Goal: Task Accomplishment & Management: Use online tool/utility

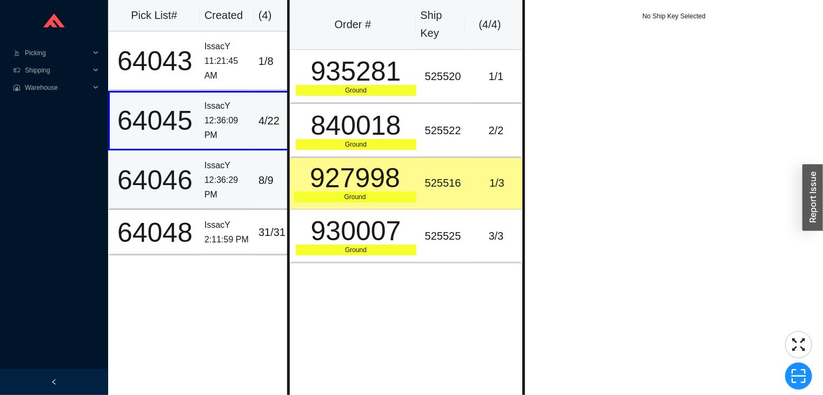
click at [195, 202] on td "64046" at bounding box center [154, 179] width 92 height 59
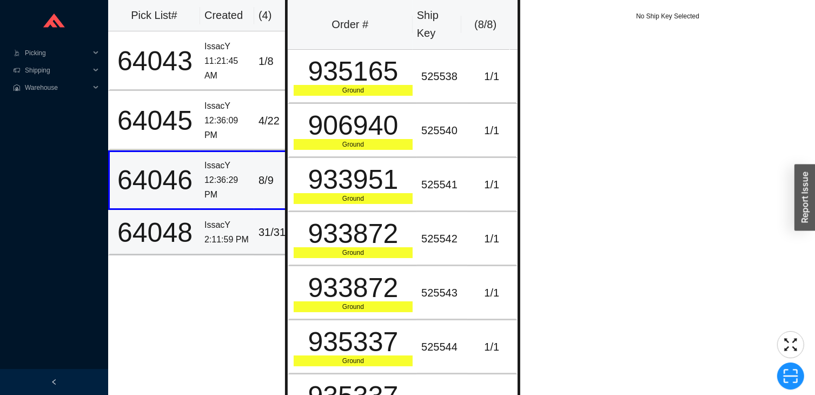
click at [209, 240] on div "2:11:59 PM" at bounding box center [226, 239] width 45 height 15
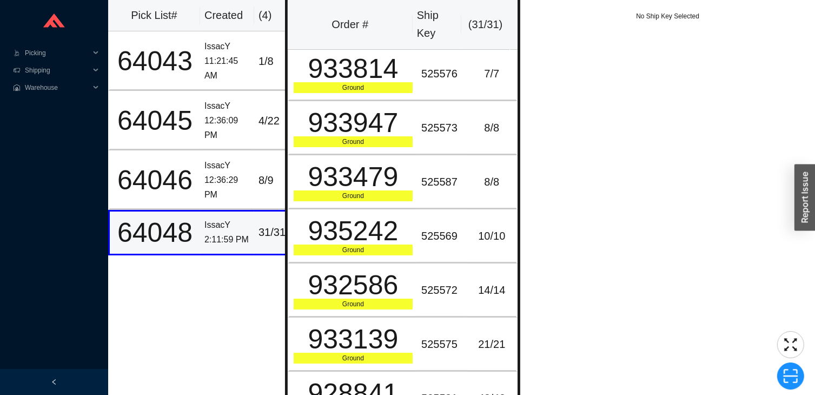
scroll to position [10, 0]
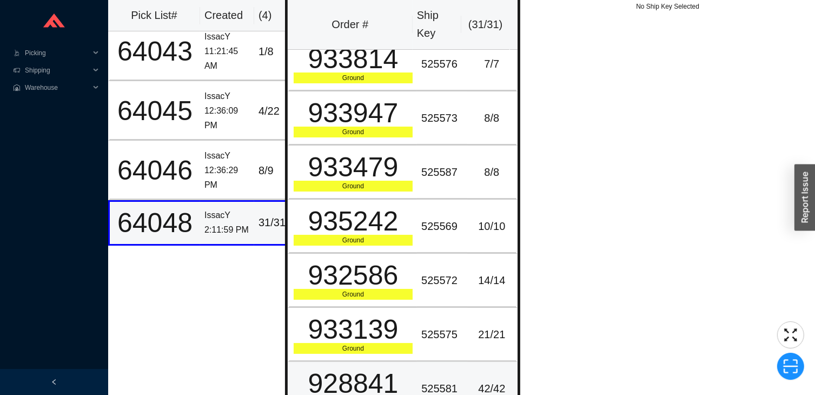
click at [376, 394] on div "Ground" at bounding box center [353, 402] width 119 height 11
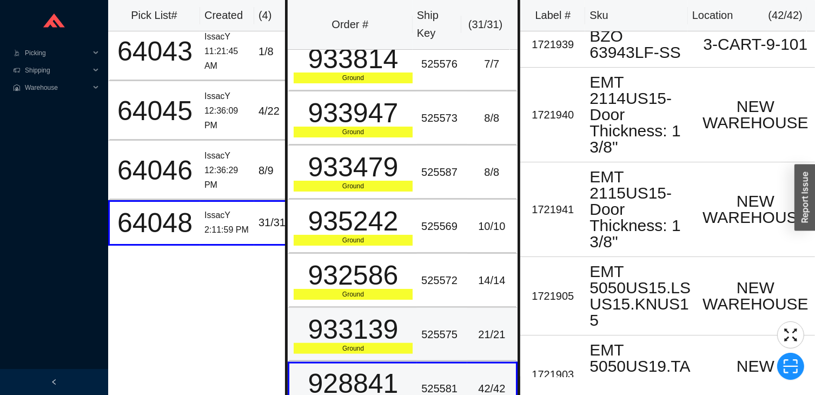
click at [366, 323] on div "933139" at bounding box center [353, 329] width 119 height 27
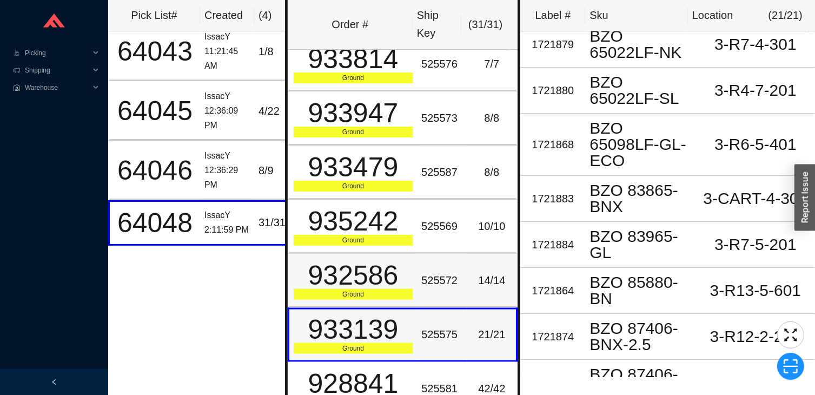
click at [357, 262] on div "932586" at bounding box center [353, 275] width 119 height 27
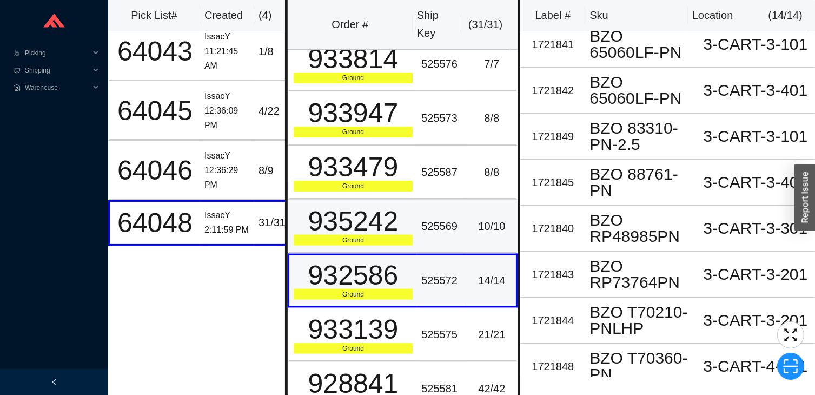
click at [356, 215] on div "935242" at bounding box center [353, 221] width 119 height 27
click at [356, 208] on div "935242" at bounding box center [353, 221] width 119 height 27
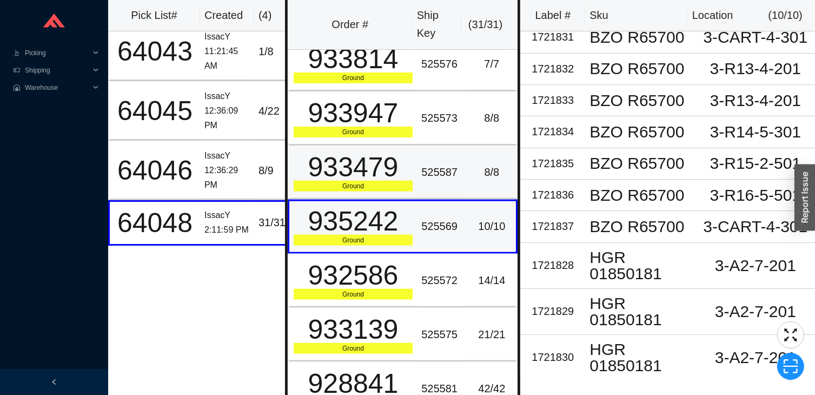
click at [356, 175] on td "933479 Ground" at bounding box center [352, 172] width 129 height 54
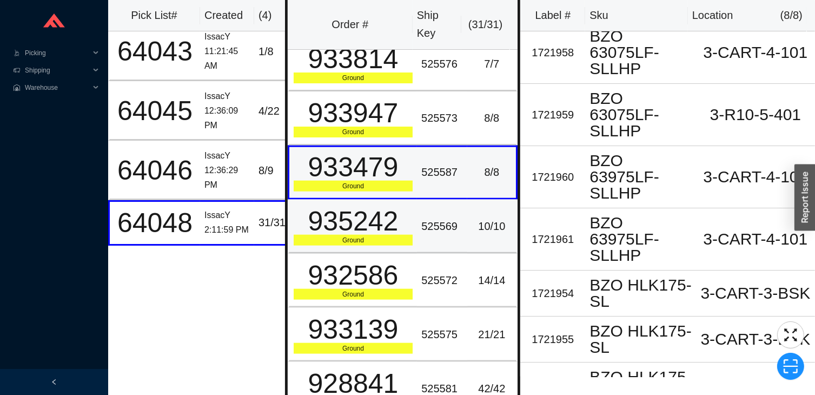
click at [346, 208] on div "935242" at bounding box center [353, 221] width 119 height 27
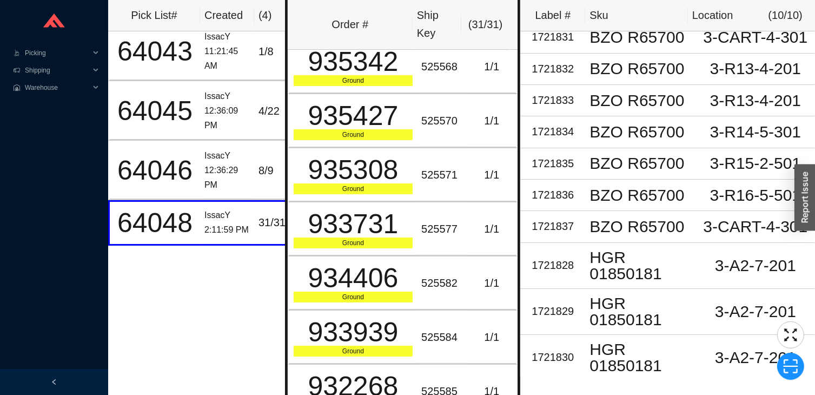
scroll to position [0, 0]
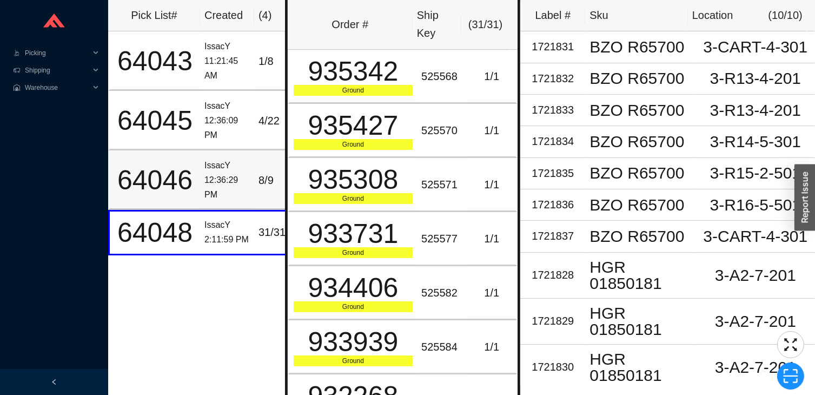
click at [201, 185] on td "IssacY 12:36:29 PM" at bounding box center [227, 179] width 54 height 59
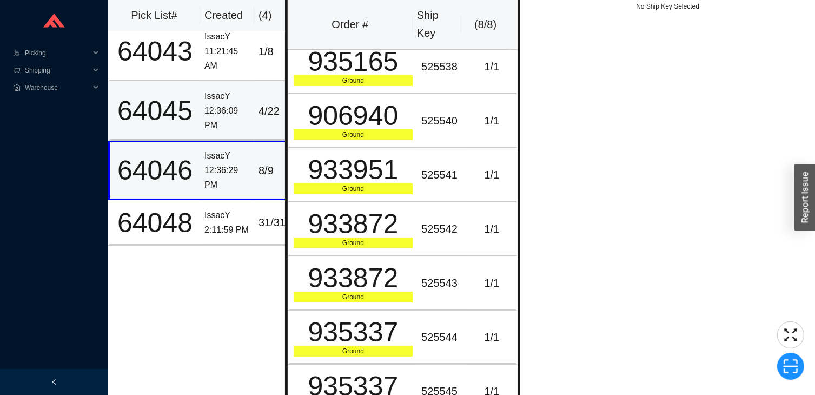
click at [186, 90] on td "64045" at bounding box center [154, 110] width 92 height 59
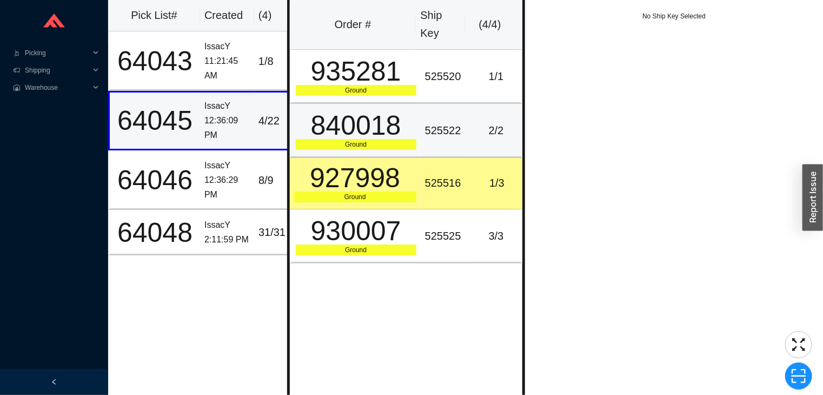
click at [363, 150] on td "840018 Ground" at bounding box center [355, 131] width 131 height 54
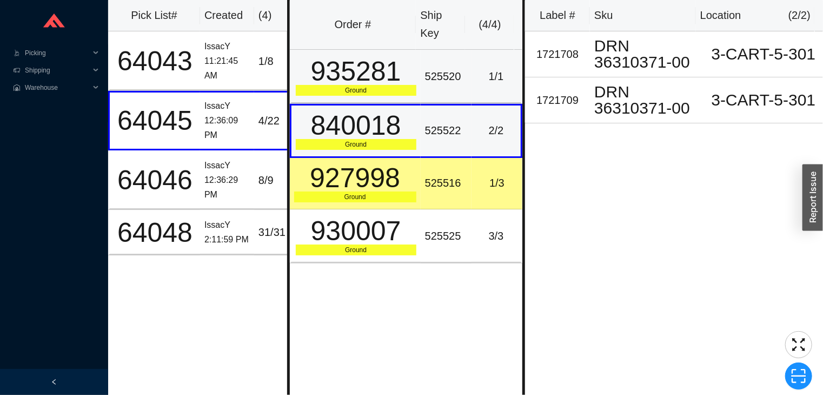
click at [310, 89] on div "Ground" at bounding box center [356, 90] width 121 height 11
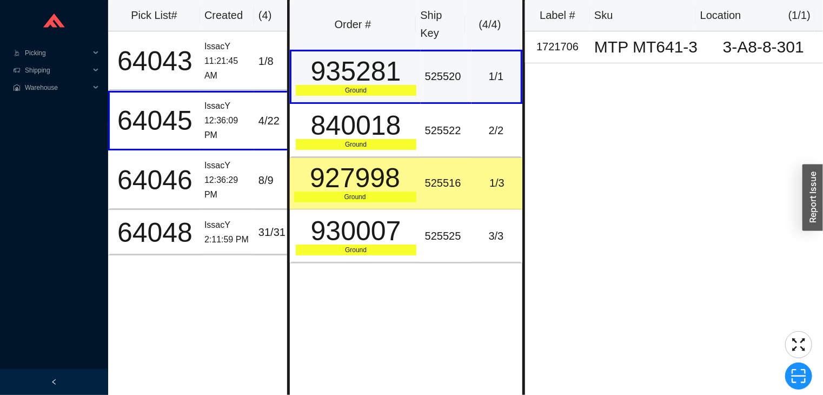
click at [404, 205] on td "927998 Ground" at bounding box center [355, 183] width 131 height 51
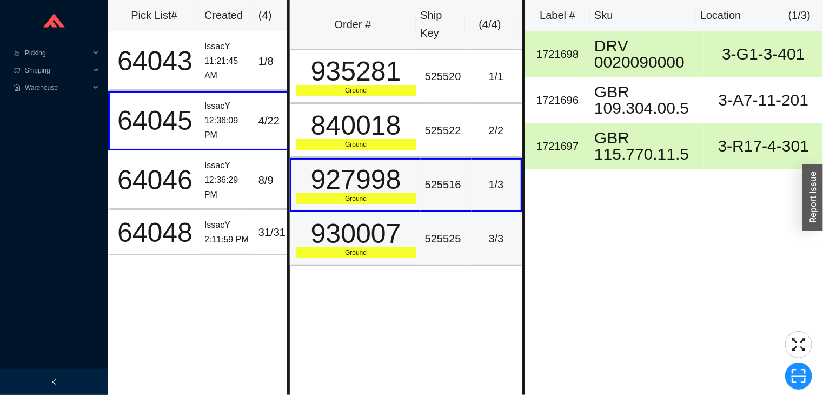
click at [383, 255] on div "Ground" at bounding box center [356, 252] width 121 height 11
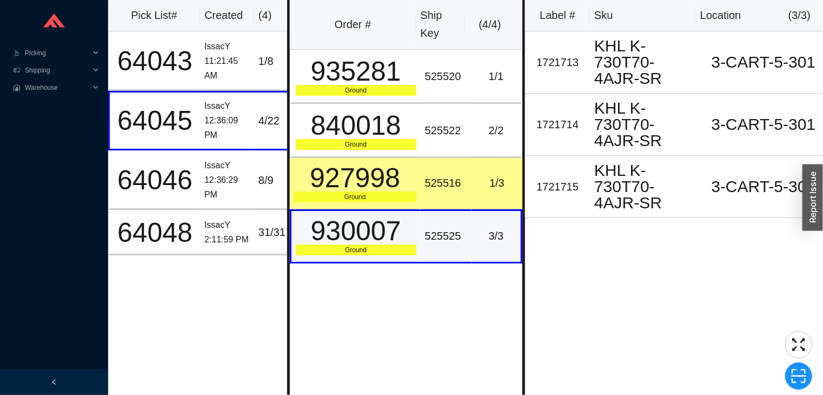
click at [372, 191] on div "927998" at bounding box center [355, 177] width 122 height 27
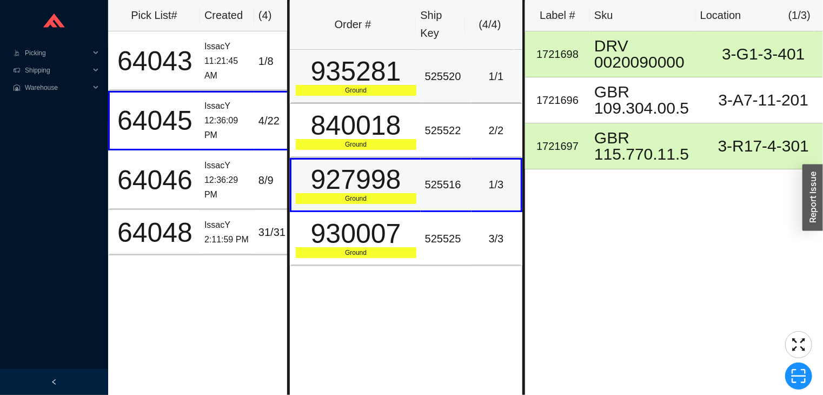
click at [353, 95] on td "935281 Ground" at bounding box center [355, 77] width 131 height 54
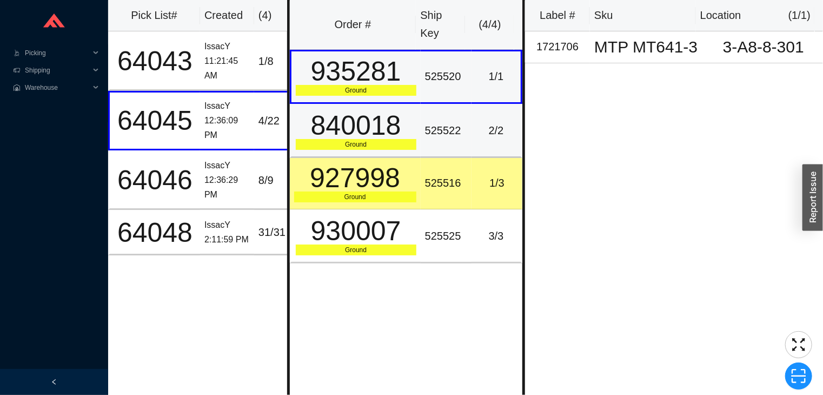
click at [367, 153] on td "840018 Ground" at bounding box center [355, 131] width 131 height 54
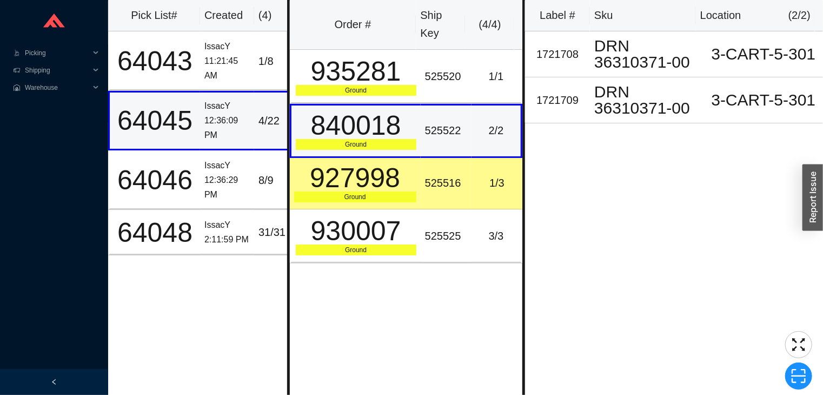
click at [178, 91] on td "64045" at bounding box center [154, 120] width 92 height 59
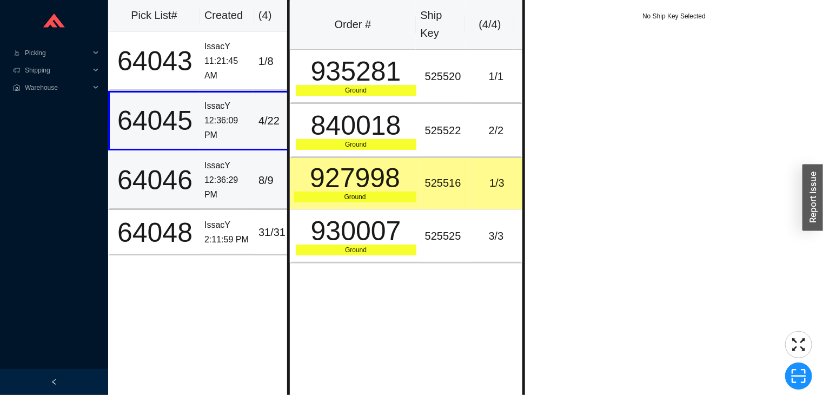
click at [215, 202] on td "IssacY 12:36:29 PM" at bounding box center [227, 179] width 54 height 59
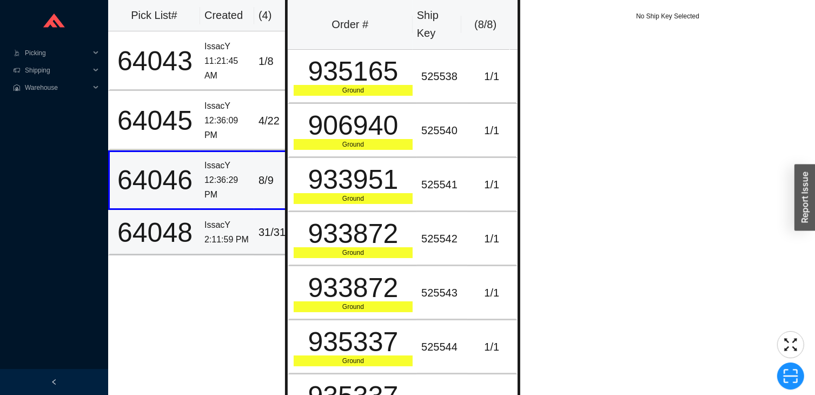
click at [204, 226] on div "IssacY" at bounding box center [226, 225] width 45 height 15
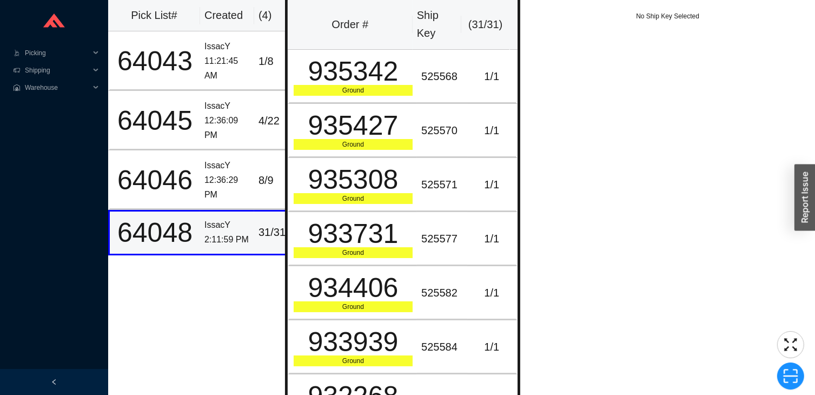
scroll to position [10, 0]
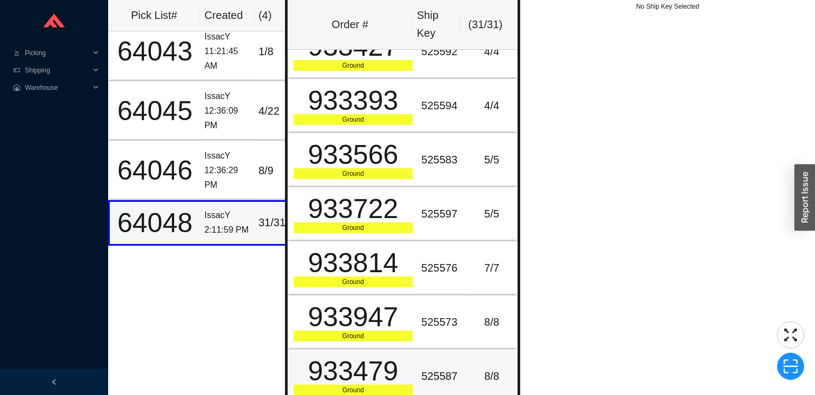
click at [386, 349] on td "933479 Ground" at bounding box center [352, 376] width 129 height 54
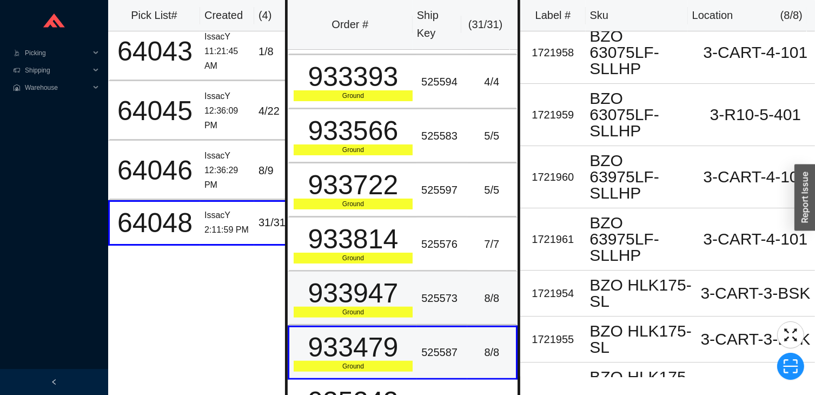
click at [387, 288] on div "933947" at bounding box center [353, 293] width 119 height 27
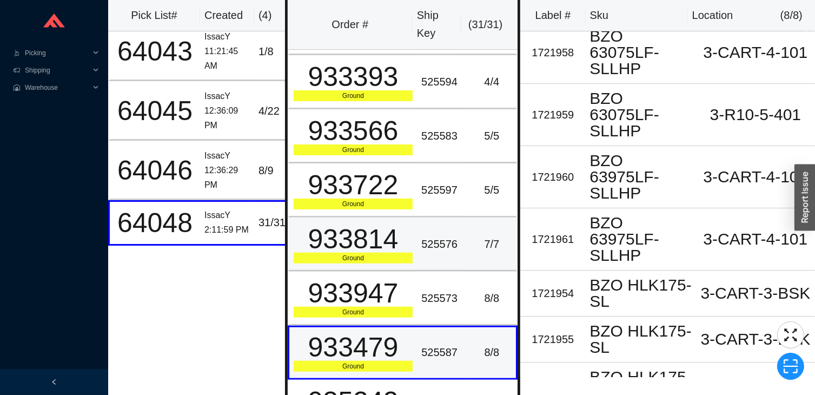
click at [380, 252] on td "933814 Ground" at bounding box center [352, 244] width 129 height 54
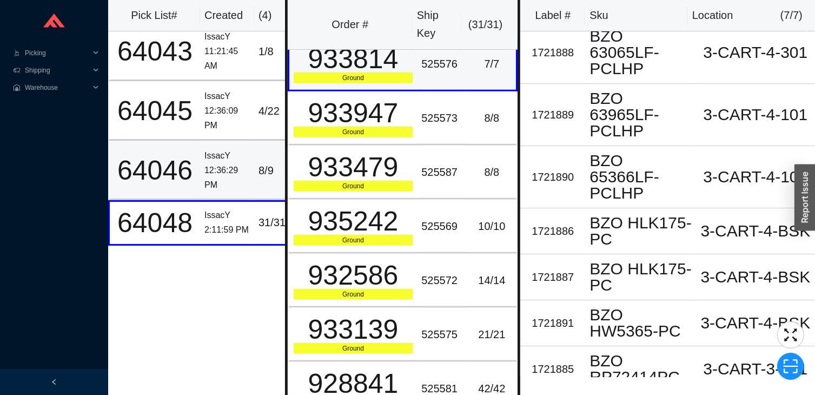
click at [217, 190] on div "12:36:29 PM" at bounding box center [226, 177] width 45 height 29
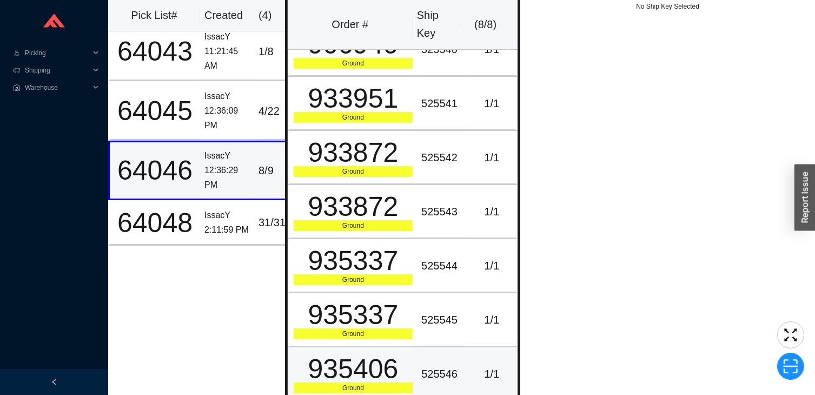
click at [421, 370] on div "525546" at bounding box center [442, 374] width 42 height 18
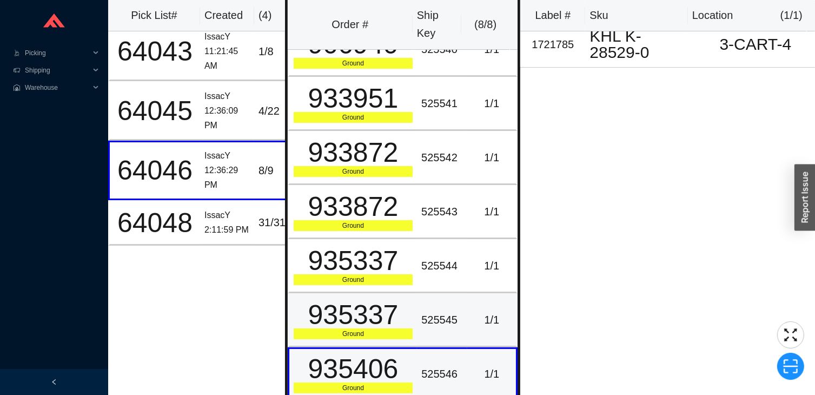
click at [395, 301] on div "935337" at bounding box center [353, 314] width 119 height 27
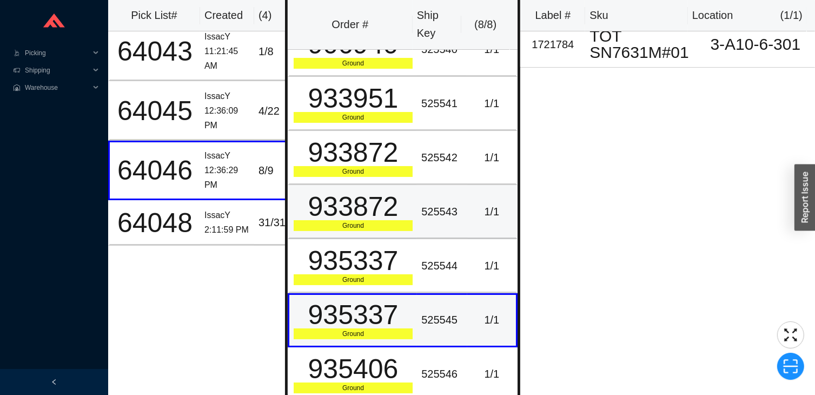
click at [366, 226] on div "Ground" at bounding box center [353, 225] width 119 height 11
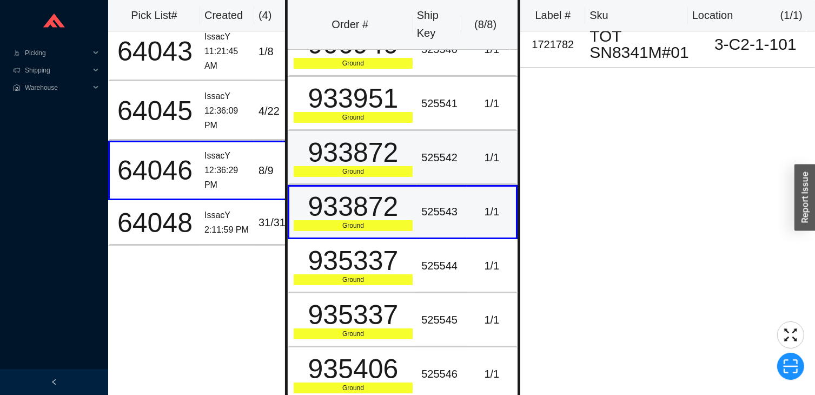
click at [362, 169] on div "Ground" at bounding box center [353, 171] width 119 height 11
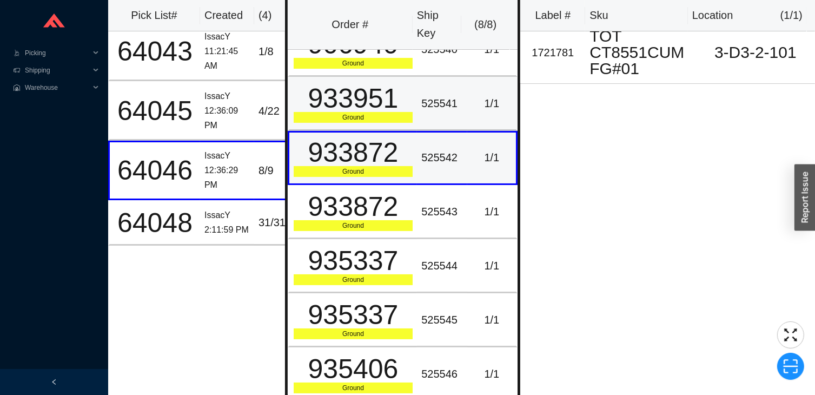
click at [361, 127] on td "933951 Ground" at bounding box center [352, 104] width 129 height 54
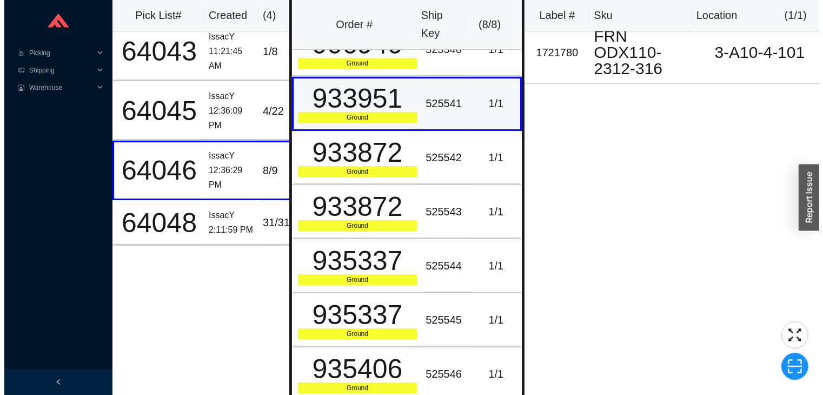
scroll to position [0, 0]
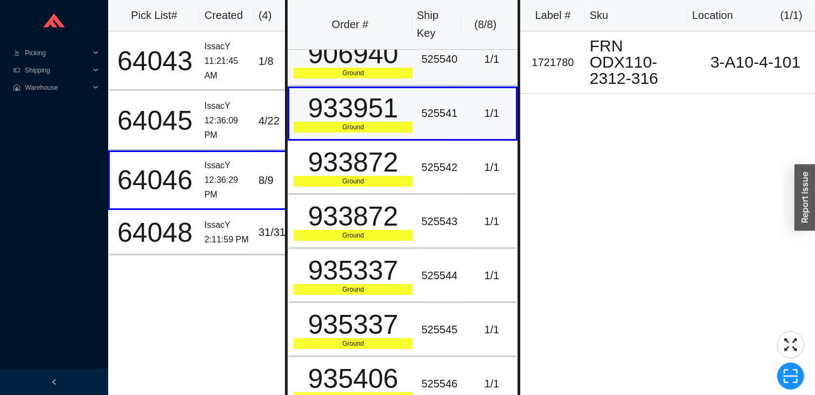
click at [374, 77] on td "906940 Ground" at bounding box center [352, 59] width 129 height 54
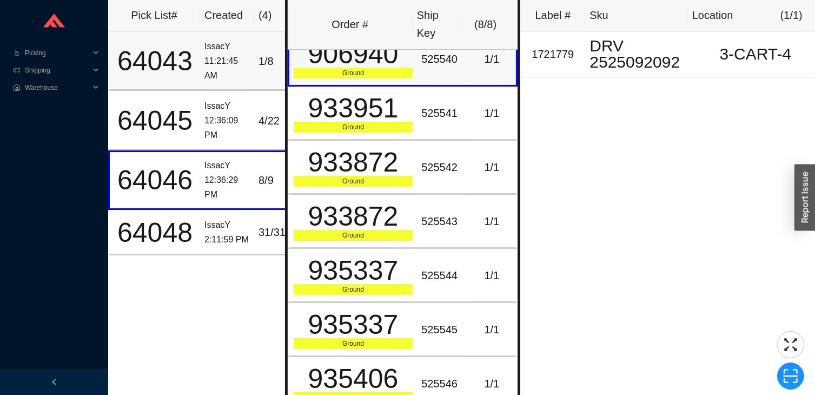
click at [177, 75] on div "64043" at bounding box center [155, 61] width 82 height 27
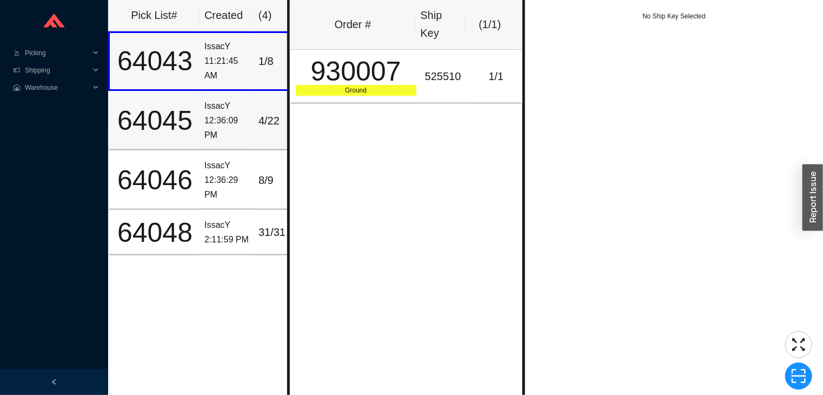
click at [205, 139] on div "12:36:09 PM" at bounding box center [226, 128] width 45 height 29
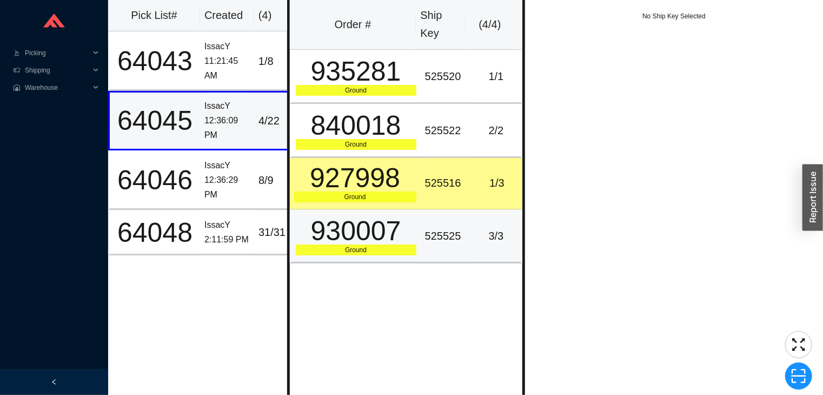
click at [344, 245] on div "Ground" at bounding box center [356, 249] width 121 height 11
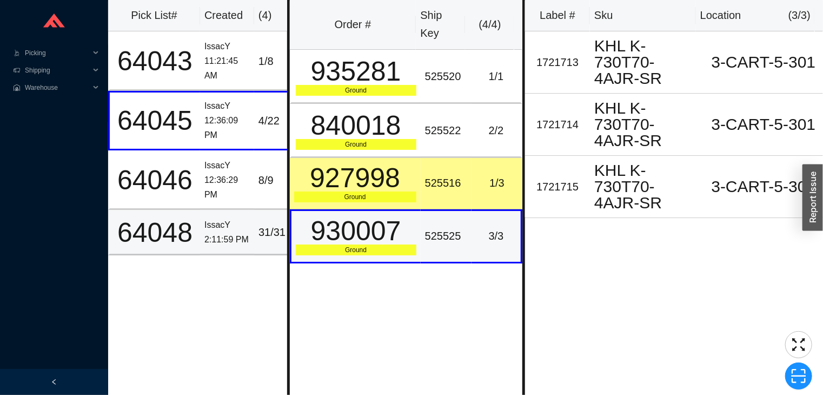
click at [191, 226] on div "64048" at bounding box center [155, 232] width 82 height 27
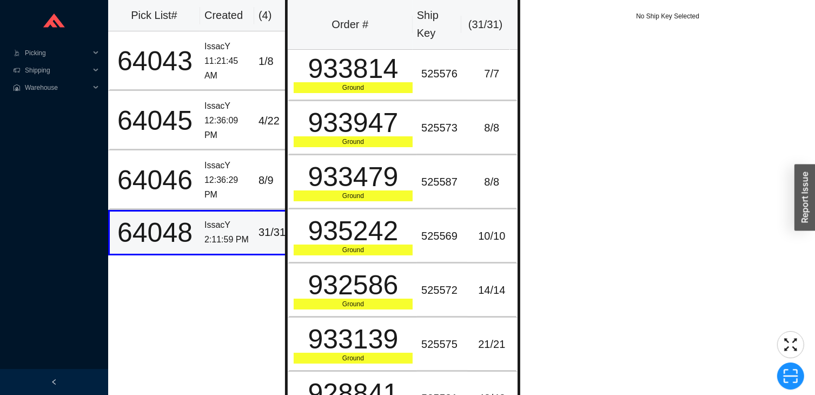
scroll to position [10, 0]
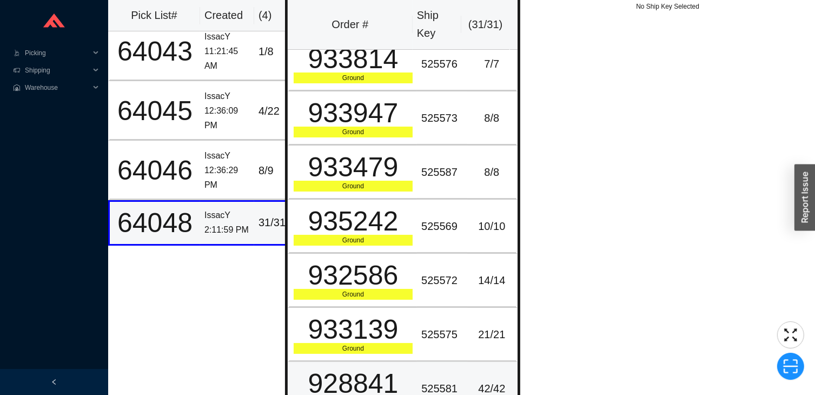
click at [417, 378] on td "525581" at bounding box center [442, 389] width 50 height 54
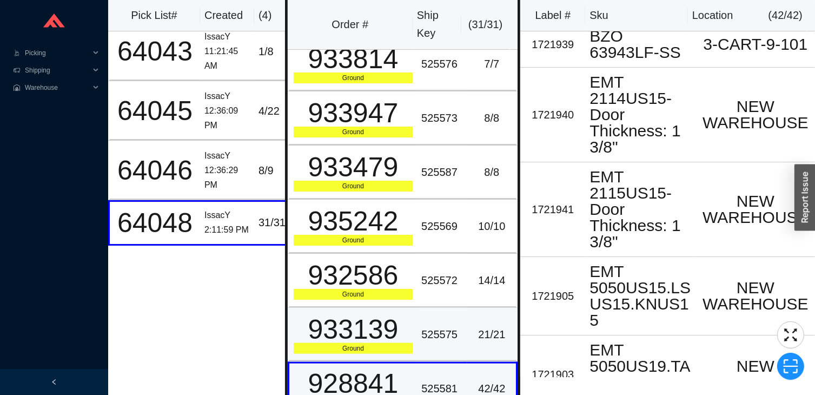
click at [411, 317] on td "933139 Ground" at bounding box center [352, 335] width 129 height 54
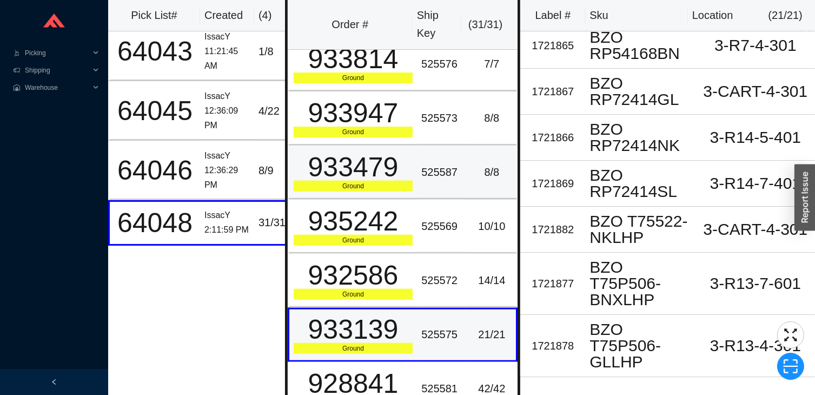
click at [296, 157] on div "933479" at bounding box center [353, 167] width 119 height 27
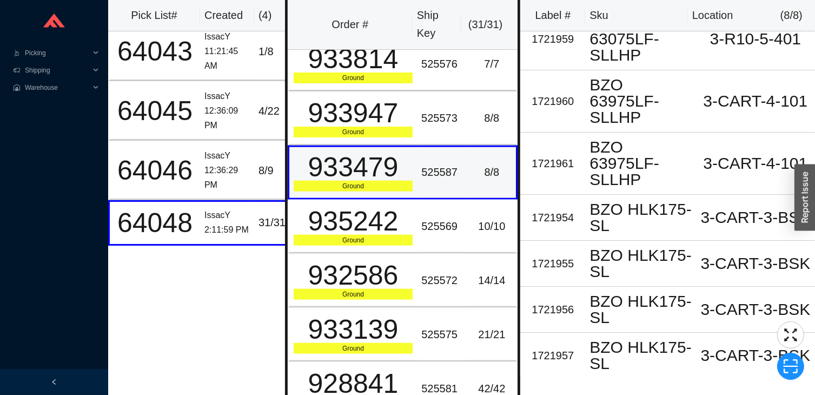
scroll to position [0, 0]
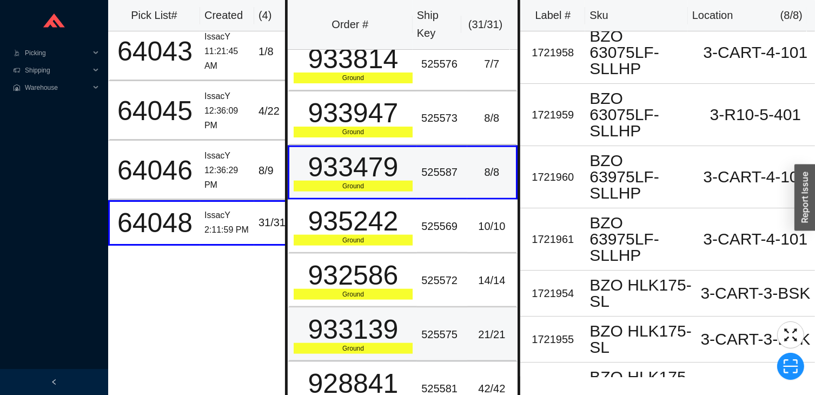
click at [432, 325] on div "525575" at bounding box center [442, 334] width 42 height 18
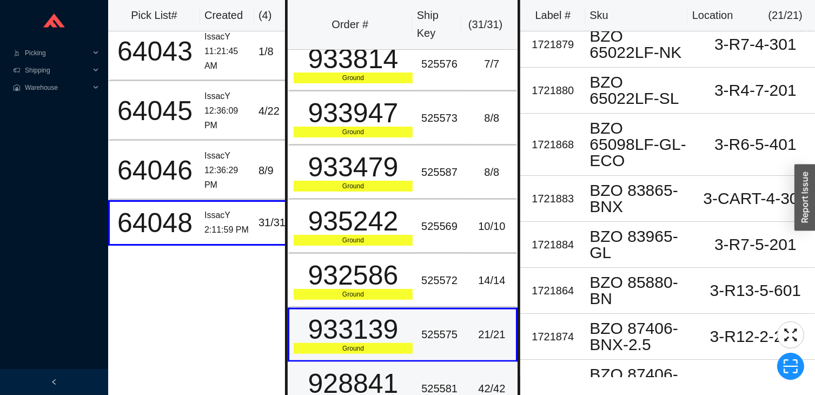
click at [451, 380] on div "525581" at bounding box center [442, 389] width 42 height 18
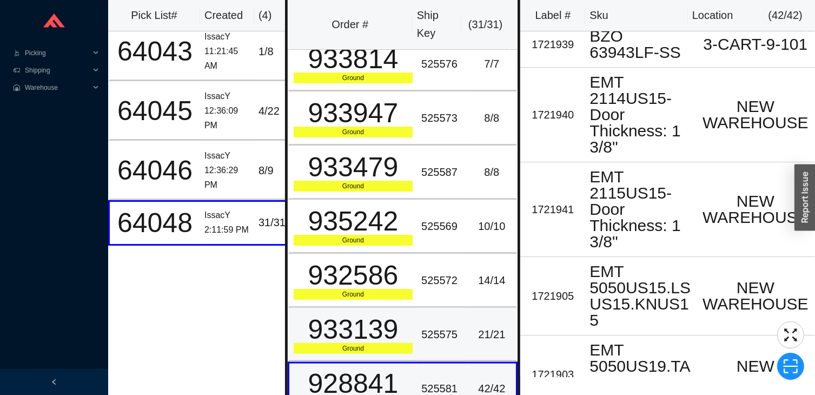
click at [448, 326] on td "525575" at bounding box center [442, 335] width 50 height 54
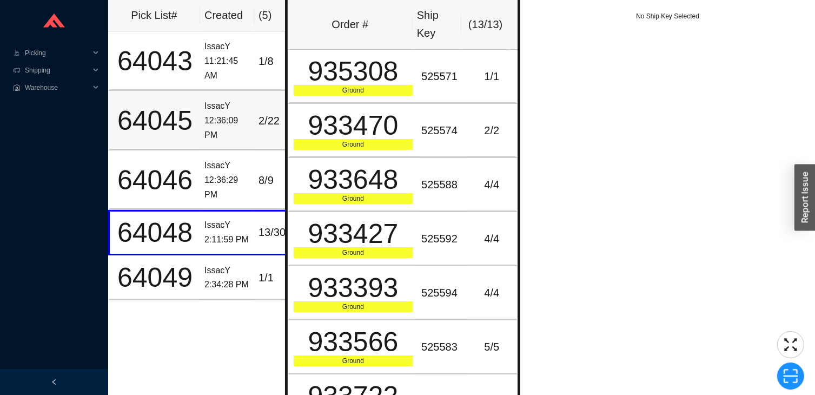
click at [222, 123] on div "12:36:09 PM" at bounding box center [226, 128] width 45 height 29
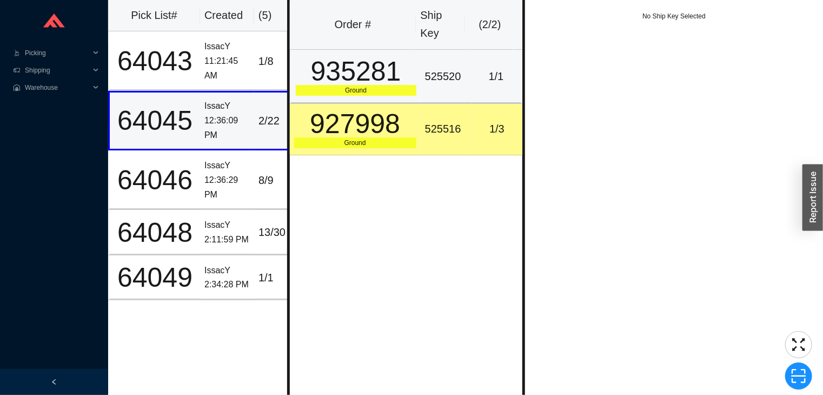
click at [391, 83] on div "935281" at bounding box center [356, 71] width 121 height 27
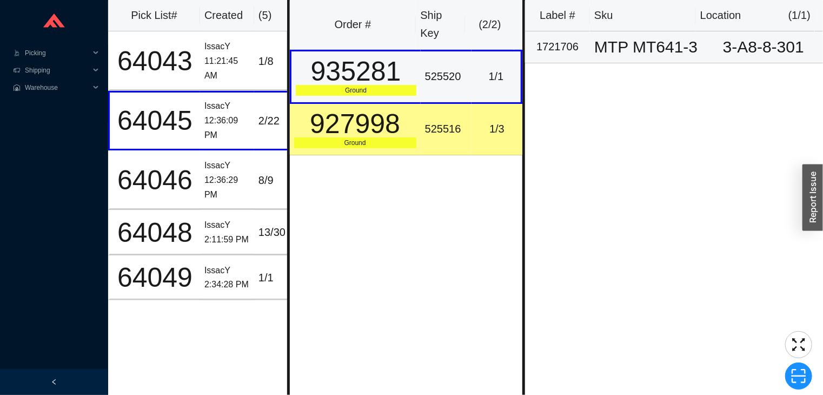
click at [631, 54] on div "MTP MT641-3" at bounding box center [646, 47] width 105 height 16
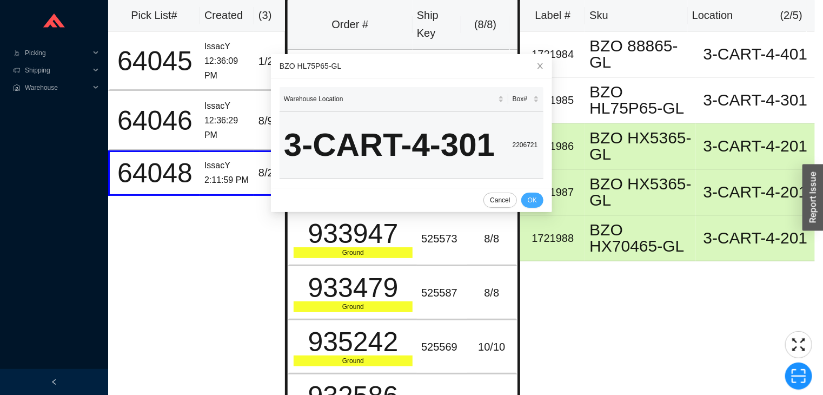
click at [528, 208] on button "OK" at bounding box center [532, 199] width 22 height 15
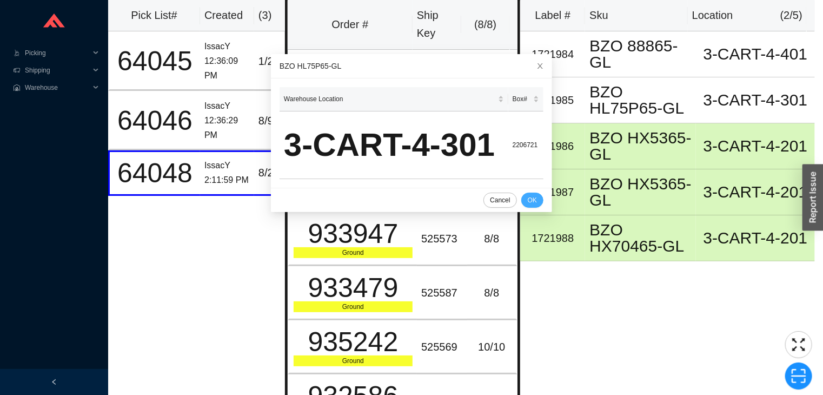
click at [529, 208] on button "OK" at bounding box center [532, 199] width 22 height 15
click at [528, 205] on span "OK" at bounding box center [532, 200] width 9 height 11
click at [529, 208] on button "OK" at bounding box center [532, 199] width 22 height 15
click at [528, 205] on span "OK" at bounding box center [532, 200] width 9 height 11
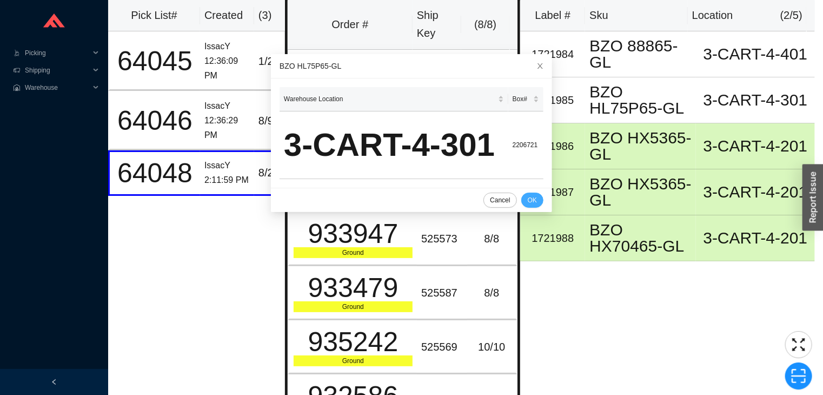
click at [528, 205] on span "OK" at bounding box center [532, 200] width 9 height 11
click at [537, 66] on icon "close" at bounding box center [539, 65] width 5 height 5
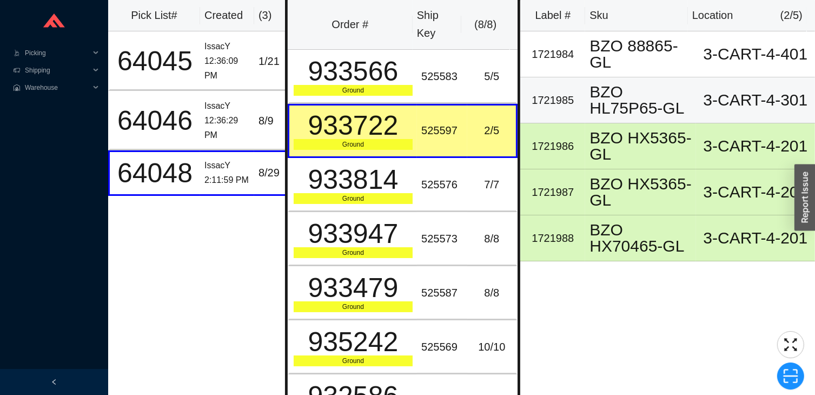
click at [725, 93] on div "3-CART-4-301" at bounding box center [755, 100] width 110 height 16
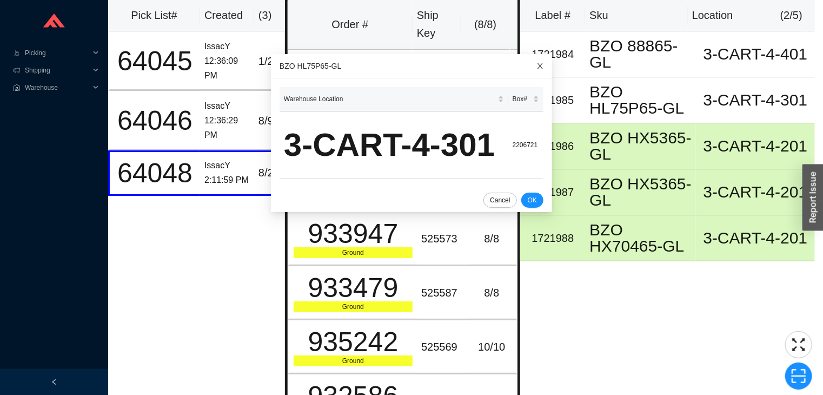
click at [535, 67] on span "Close" at bounding box center [540, 66] width 24 height 24
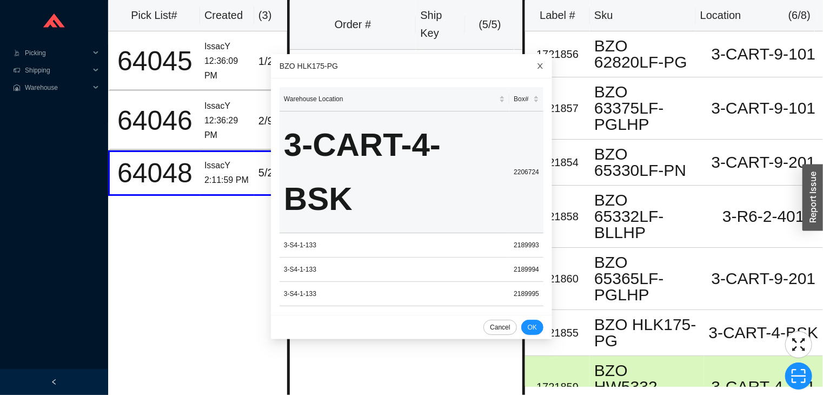
click at [528, 74] on span "Close" at bounding box center [540, 66] width 24 height 24
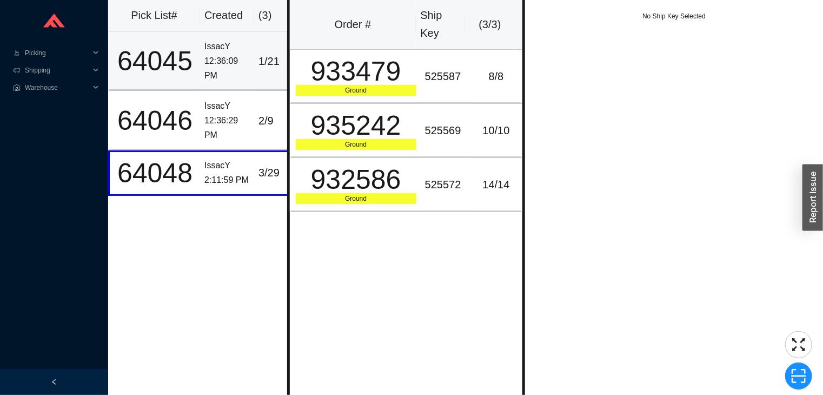
click at [194, 65] on div "64045" at bounding box center [155, 61] width 82 height 27
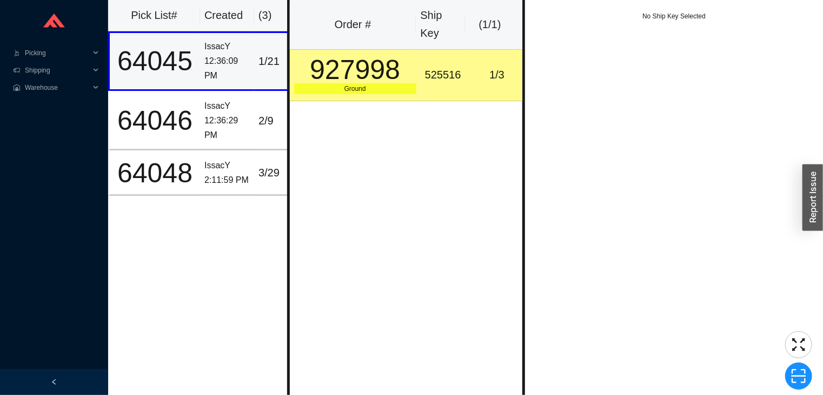
click at [409, 83] on div "Ground" at bounding box center [355, 88] width 122 height 11
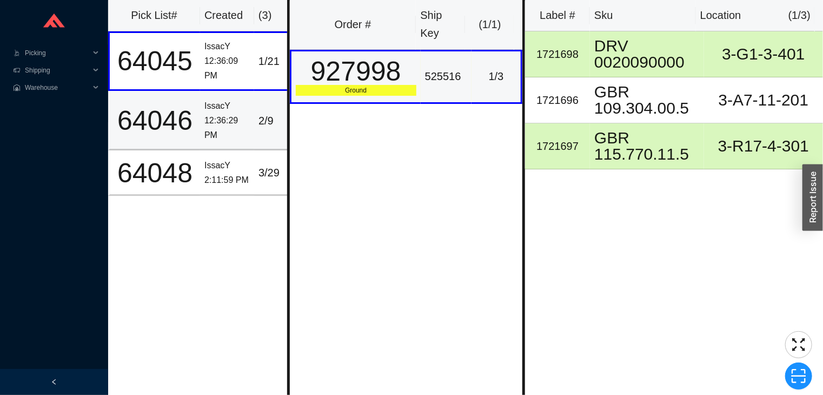
click at [160, 115] on div "64046" at bounding box center [155, 120] width 82 height 27
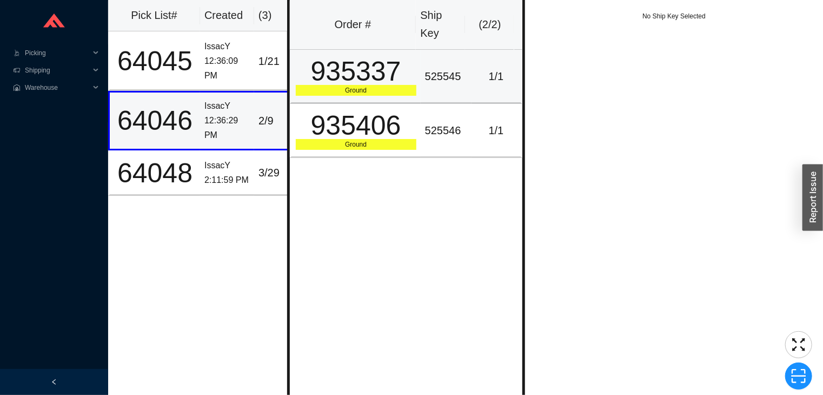
click at [377, 75] on div "935337" at bounding box center [356, 71] width 121 height 27
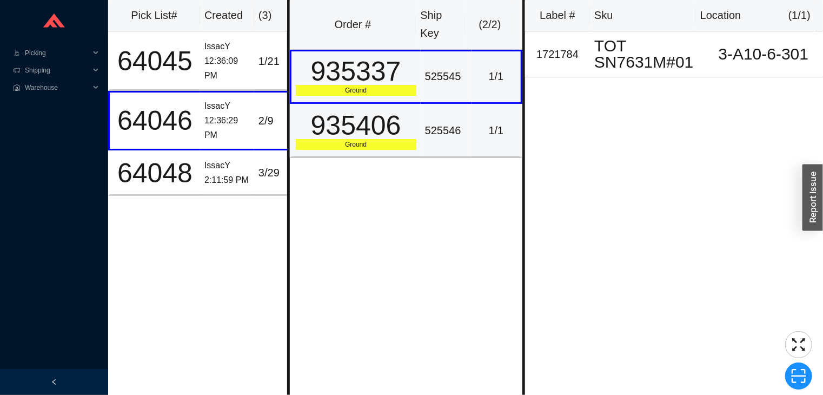
click at [421, 136] on td "525546" at bounding box center [446, 131] width 51 height 54
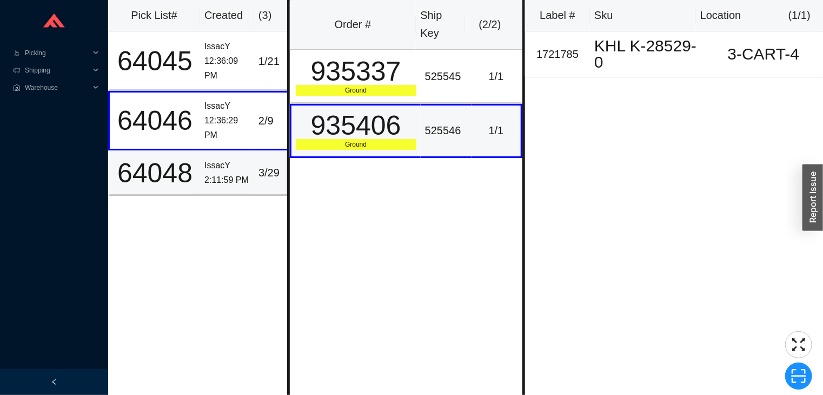
click at [211, 175] on div "2:11:59 PM" at bounding box center [226, 180] width 45 height 15
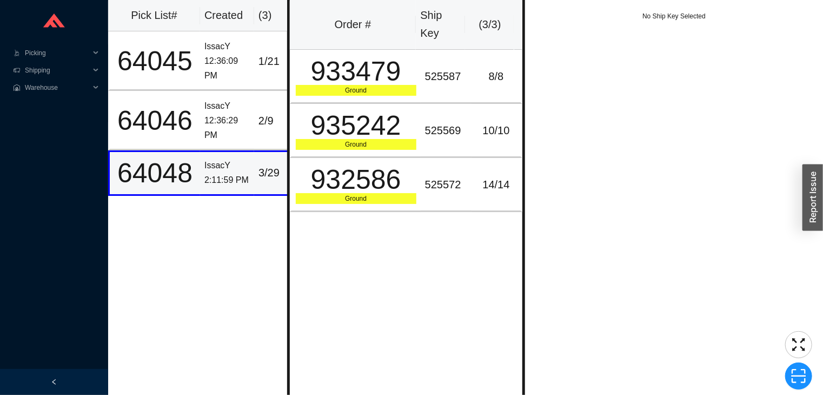
click at [234, 158] on div "IssacY" at bounding box center [226, 165] width 45 height 15
click at [413, 78] on td "933479 Ground" at bounding box center [355, 77] width 131 height 54
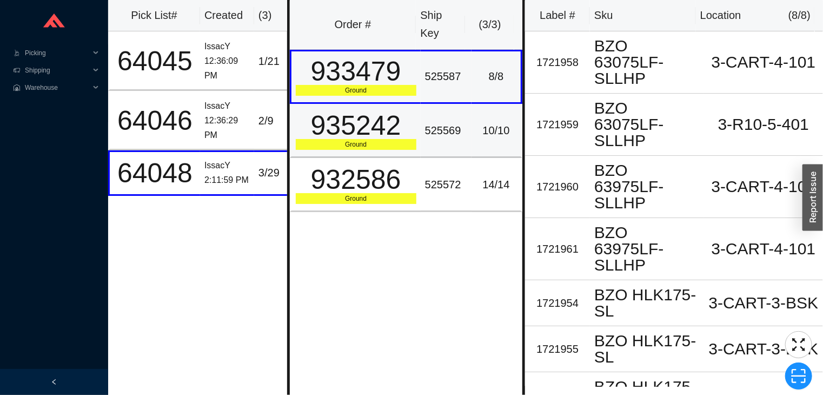
click at [428, 134] on div "525569" at bounding box center [446, 131] width 42 height 18
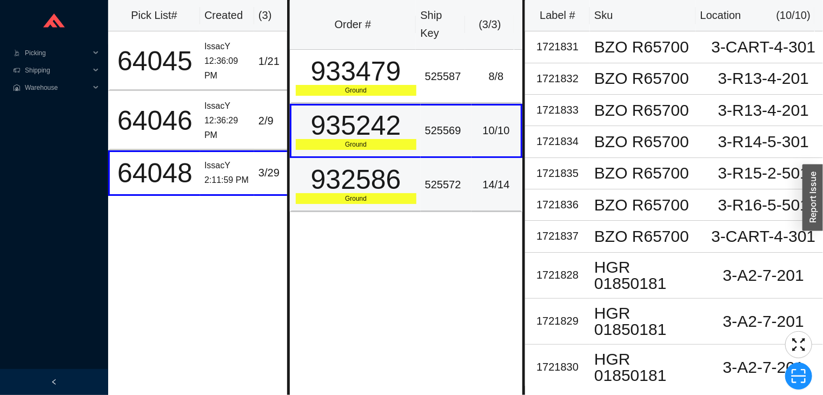
click at [437, 168] on td "525572" at bounding box center [446, 185] width 51 height 54
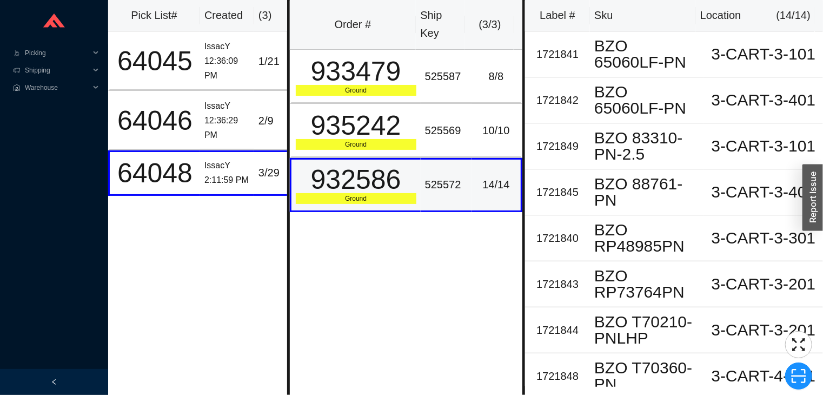
click at [369, 184] on div "932586" at bounding box center [356, 179] width 121 height 27
click at [330, 137] on div "935242" at bounding box center [356, 125] width 121 height 27
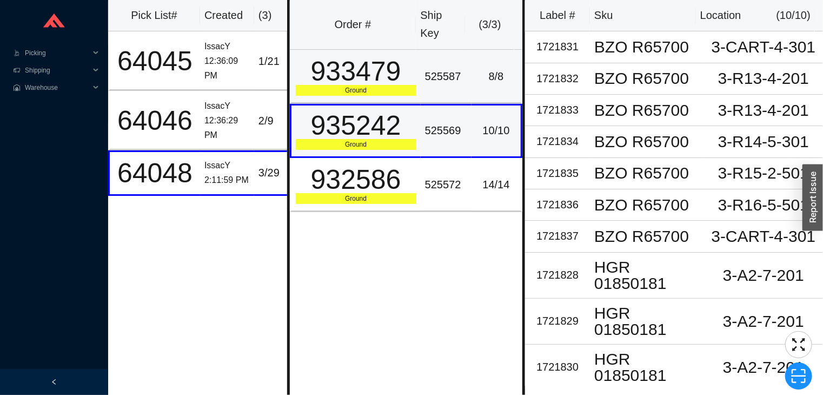
click at [303, 88] on div "Ground" at bounding box center [356, 90] width 121 height 11
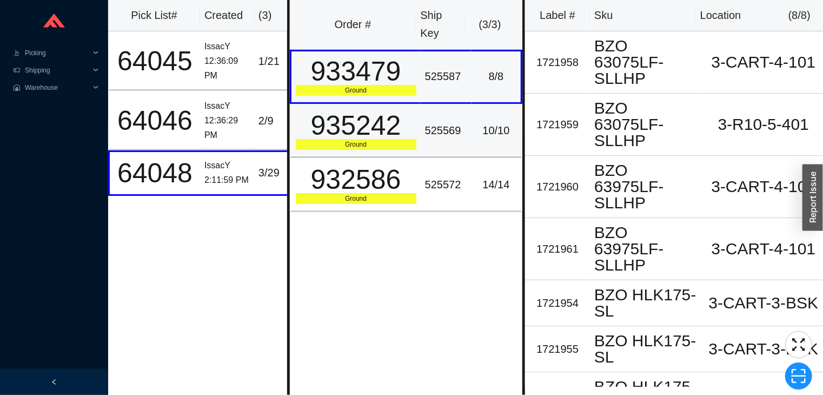
click at [323, 125] on div "935242" at bounding box center [356, 125] width 121 height 27
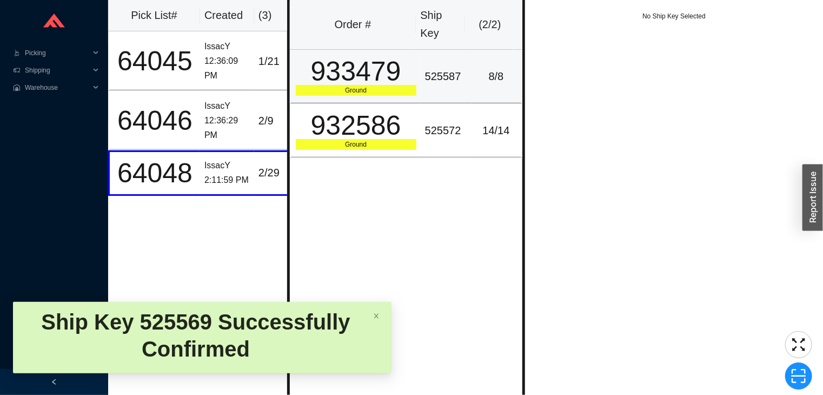
click at [388, 80] on div "933479" at bounding box center [356, 71] width 121 height 27
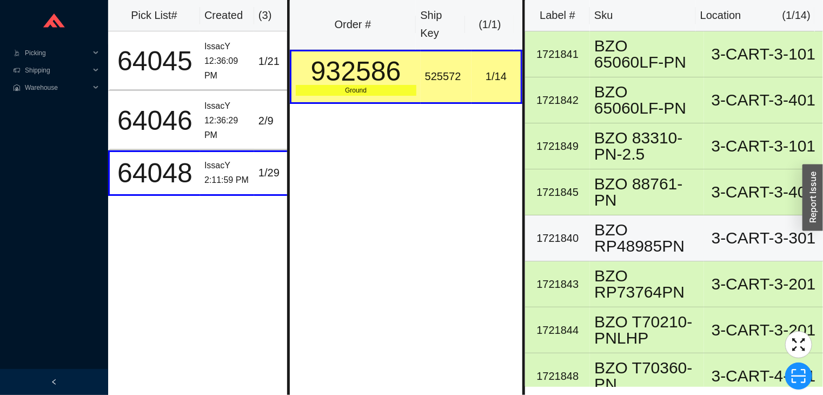
click at [688, 222] on div "BZO RP48985PN" at bounding box center [646, 238] width 105 height 32
